Goal: Check status: Check status

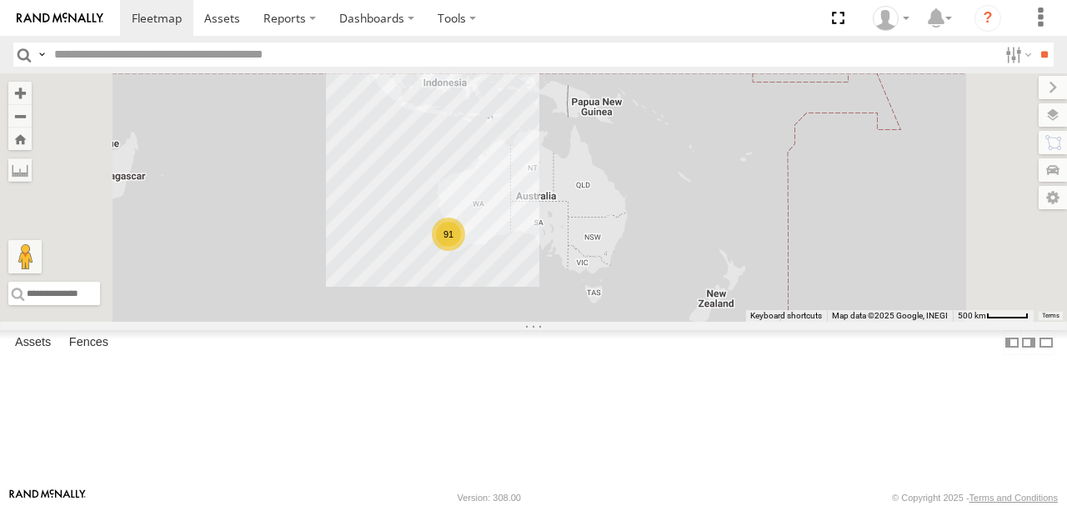
click at [273, 57] on input "text" at bounding box center [523, 55] width 950 height 24
type input "****"
click at [1034, 43] on input "**" at bounding box center [1043, 55] width 19 height 24
click at [0, 0] on div "KWN1945 Flocon" at bounding box center [0, 0] width 0 height 0
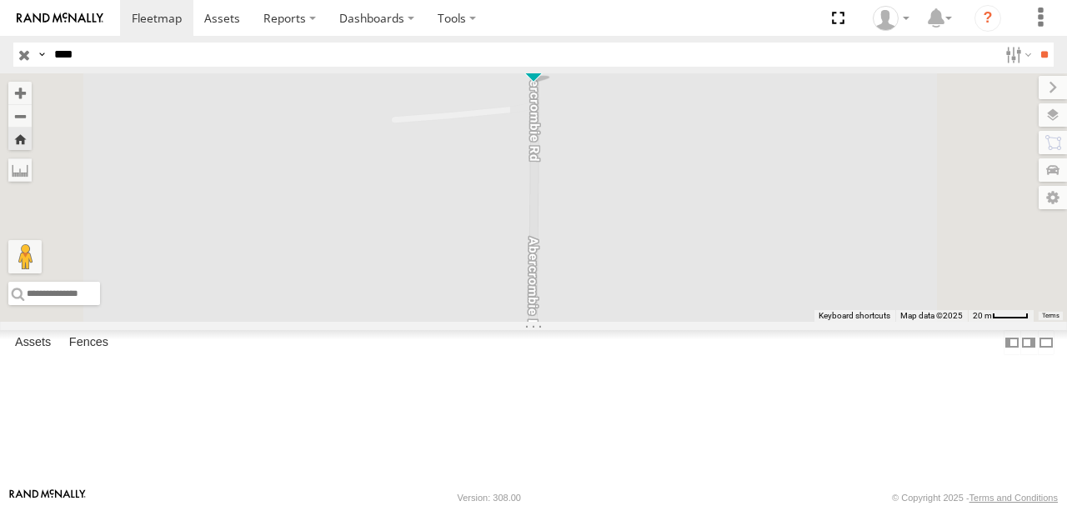
click at [548, 73] on span at bounding box center [533, 58] width 30 height 30
click at [556, 65] on label at bounding box center [539, 59] width 33 height 12
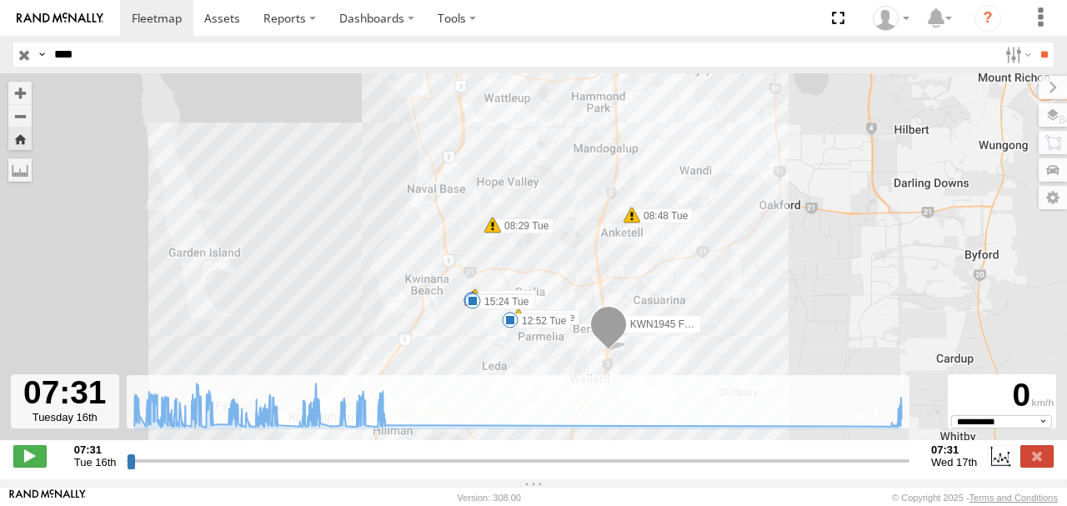
click at [23, 467] on span at bounding box center [29, 456] width 33 height 22
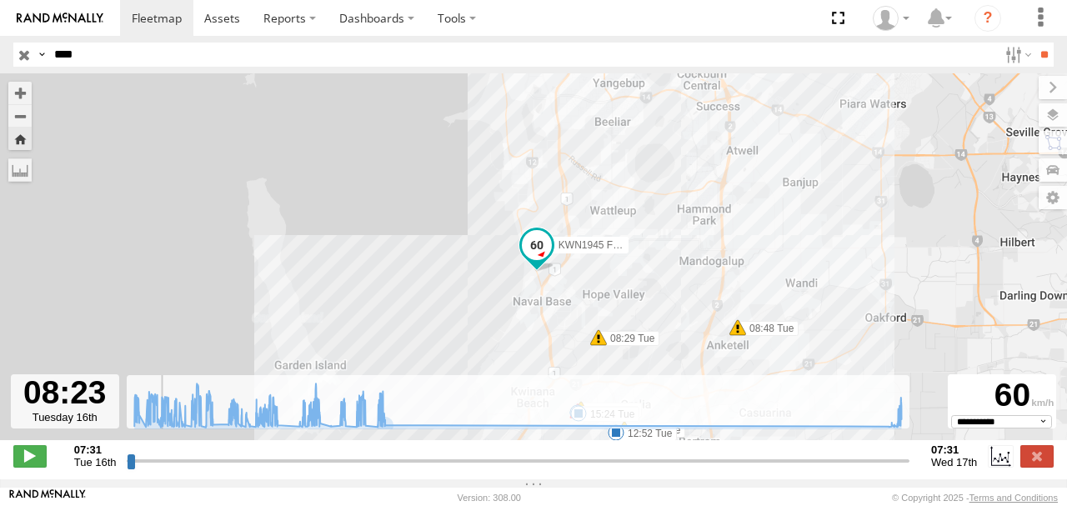
drag, startPoint x: 675, startPoint y: 327, endPoint x: 532, endPoint y: 150, distance: 227.5
click at [532, 150] on div "KWN1945 Flocon 08:29 Tue 08:48 Tue 09:57 Tue 09:58 Tue 12:00 Tue 12:52 Tue 12:5…" at bounding box center [533, 265] width 1067 height 384
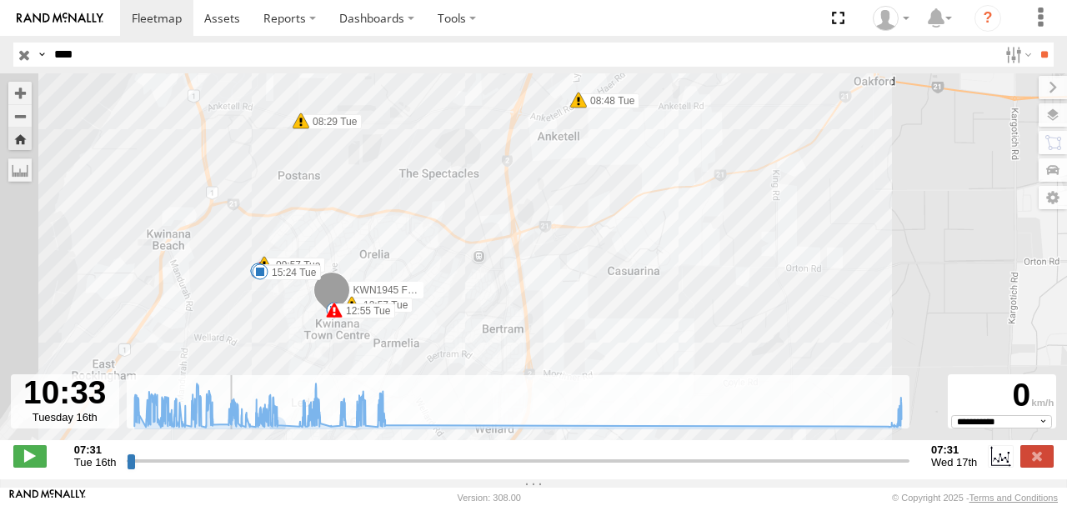
drag, startPoint x: 217, startPoint y: 472, endPoint x: 228, endPoint y: 472, distance: 10.8
click at [228, 468] on input "range" at bounding box center [518, 461] width 783 height 16
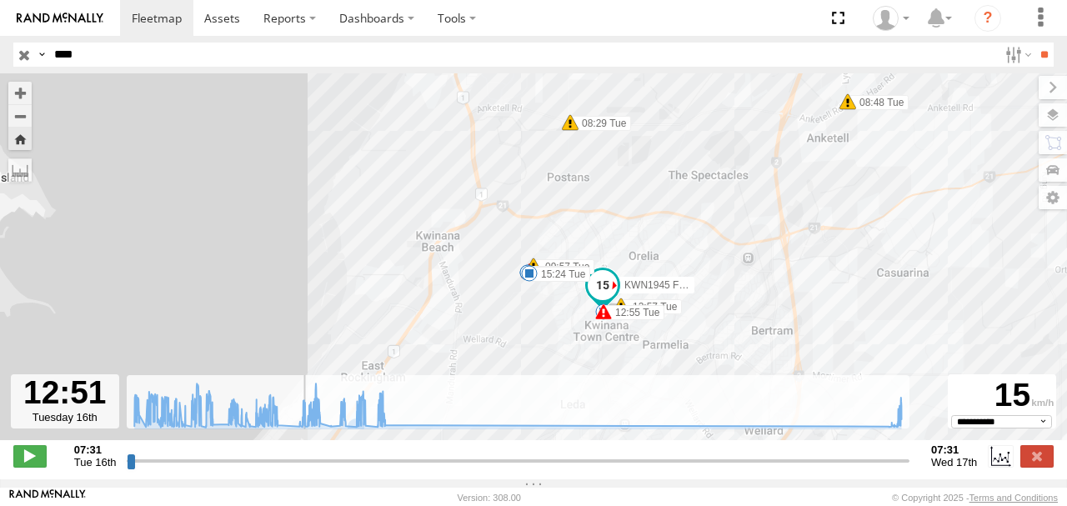
drag, startPoint x: 275, startPoint y: 470, endPoint x: 302, endPoint y: 470, distance: 26.7
click at [302, 468] on input "range" at bounding box center [518, 461] width 783 height 16
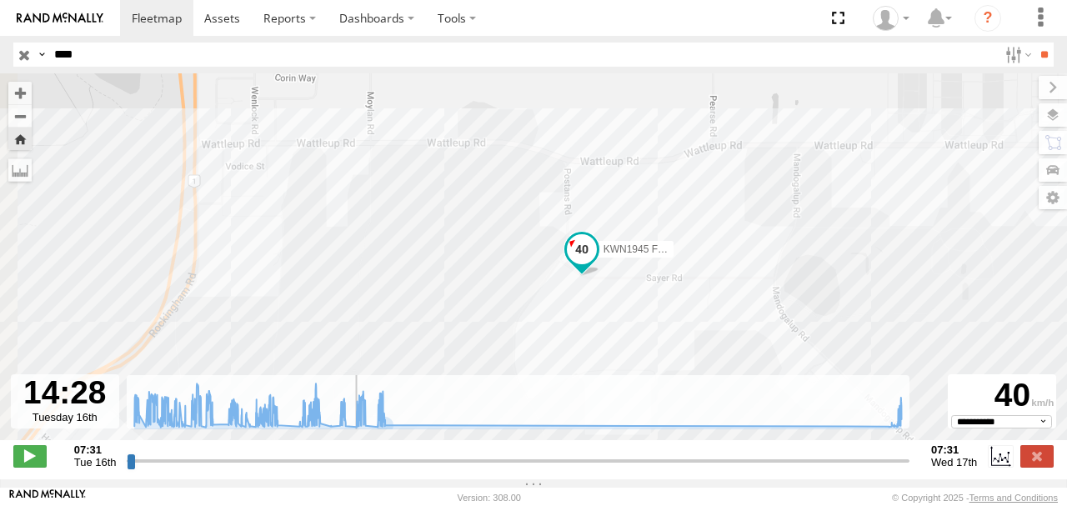
drag, startPoint x: 608, startPoint y: 308, endPoint x: 855, endPoint y: 304, distance: 247.6
click at [855, 304] on div "KWN1945 Flocon 08:29 Tue 08:48 Tue 09:57 Tue 09:58 Tue 12:00 Tue 12:52 Tue 12:5…" at bounding box center [533, 265] width 1067 height 384
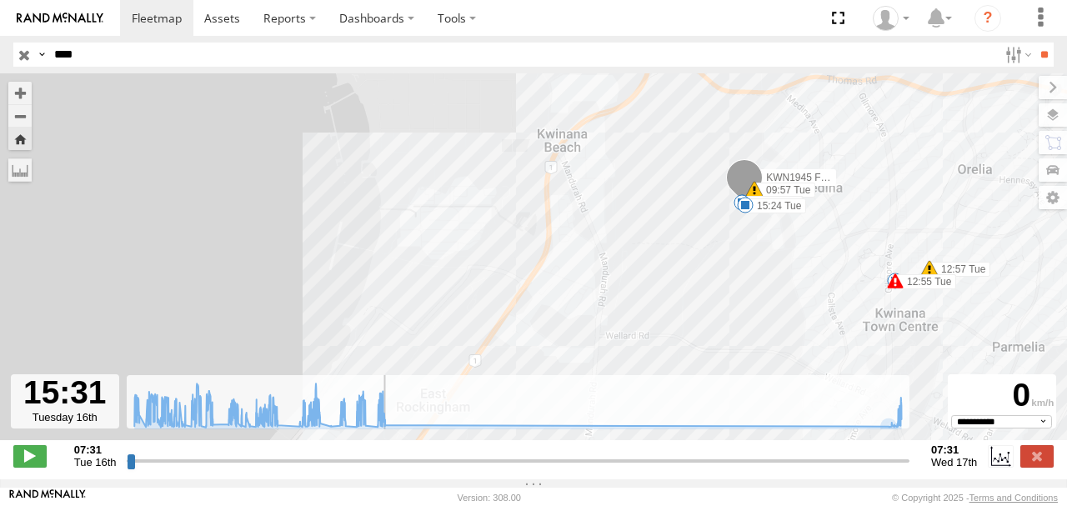
type input "**********"
click at [1039, 465] on label at bounding box center [1036, 456] width 33 height 22
